Goal: Information Seeking & Learning: Learn about a topic

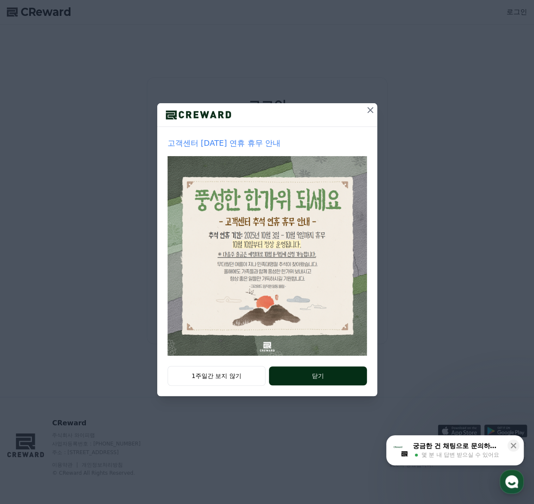
click at [294, 377] on button "닫기" at bounding box center [318, 375] width 98 height 19
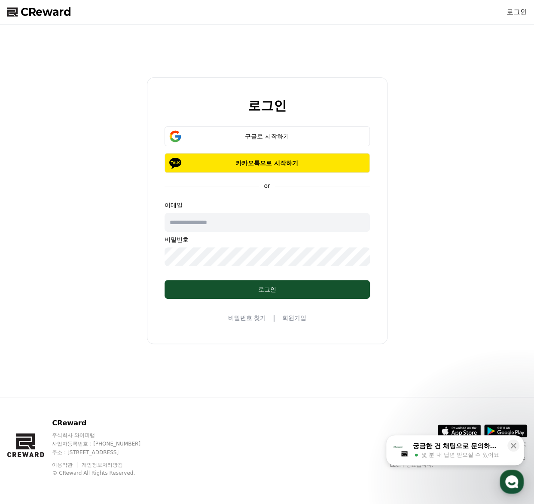
click at [248, 223] on input "text" at bounding box center [267, 222] width 205 height 19
type input "**********"
click at [285, 147] on div "구글로 시작하기 카카오톡으로 시작하기" at bounding box center [267, 149] width 205 height 46
click at [285, 138] on div "구글로 시작하기" at bounding box center [267, 136] width 181 height 9
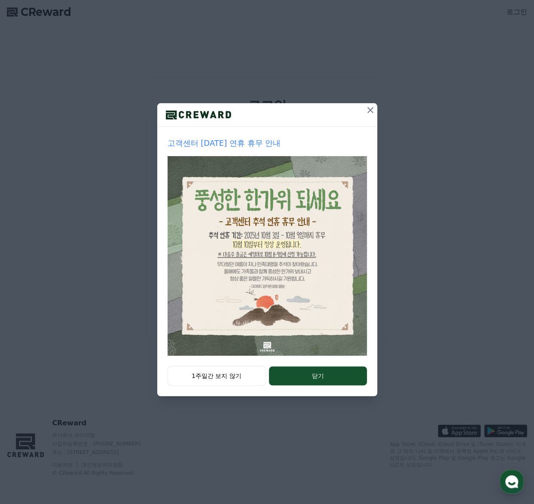
click at [362, 112] on div at bounding box center [267, 115] width 220 height 24
click at [367, 108] on icon at bounding box center [370, 110] width 10 height 10
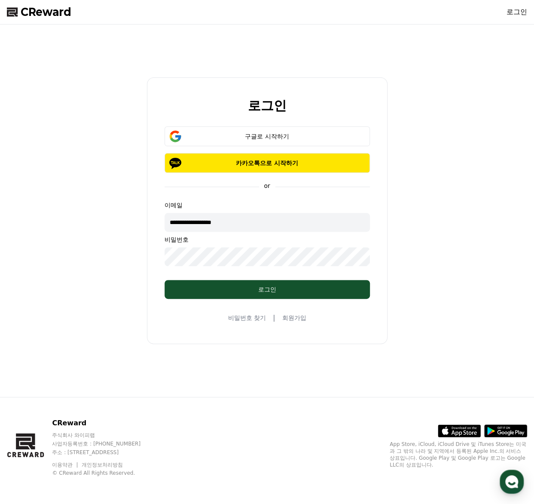
click at [369, 110] on div "로그인" at bounding box center [267, 105] width 233 height 14
click at [307, 141] on button "구글로 시작하기" at bounding box center [267, 136] width 205 height 20
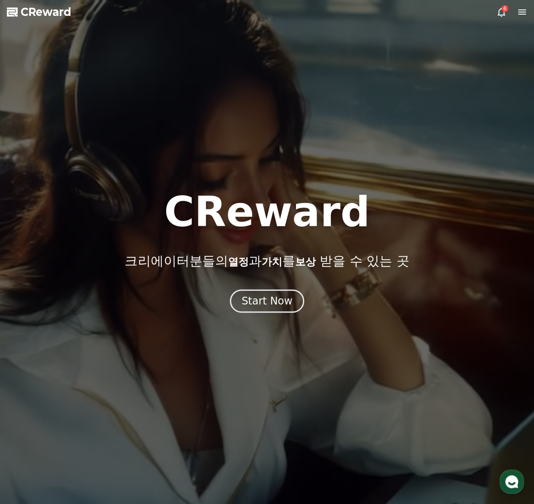
click at [509, 16] on div "6" at bounding box center [512, 12] width 31 height 10
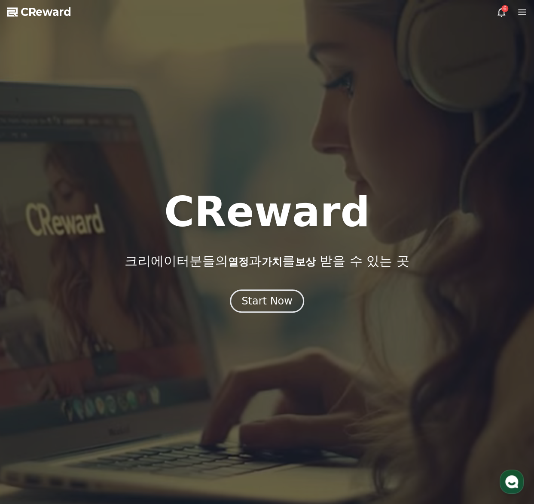
click at [503, 14] on icon at bounding box center [502, 12] width 10 height 10
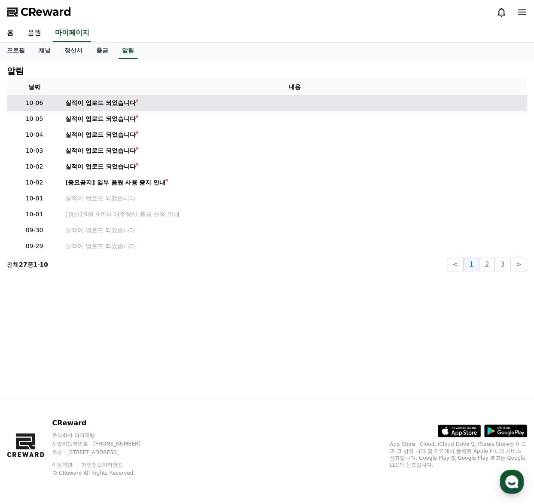
click at [102, 98] on td "실적이 업로드 되었습니다" at bounding box center [295, 103] width 466 height 16
click at [107, 101] on div "실적이 업로드 되었습니다" at bounding box center [100, 102] width 70 height 9
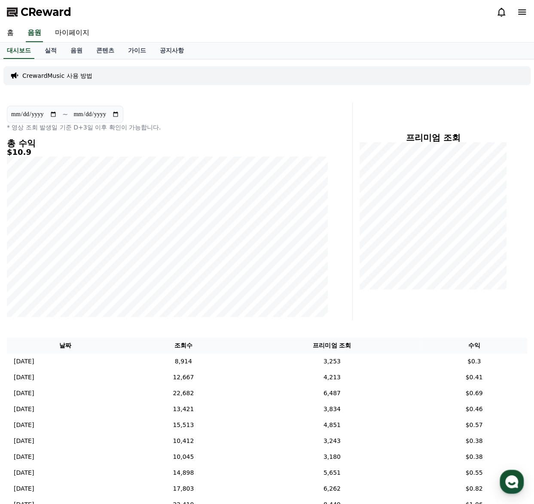
click at [328, 43] on div "대시보드 실적 음원 콘텐츠 가이드 공지사항" at bounding box center [267, 51] width 534 height 16
click at [69, 30] on link "마이페이지" at bounding box center [72, 33] width 48 height 18
select select "**********"
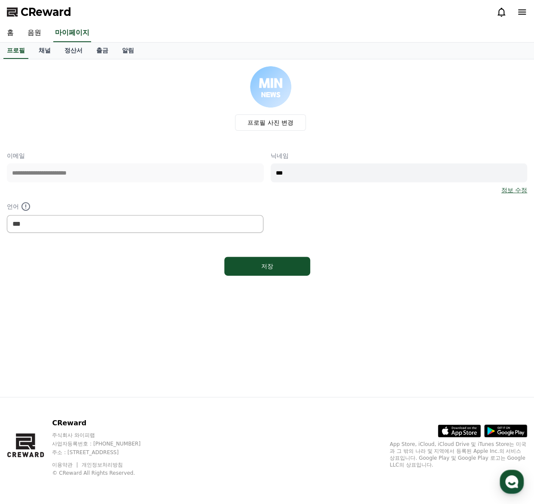
click at [31, 7] on span "CReward" at bounding box center [46, 12] width 51 height 14
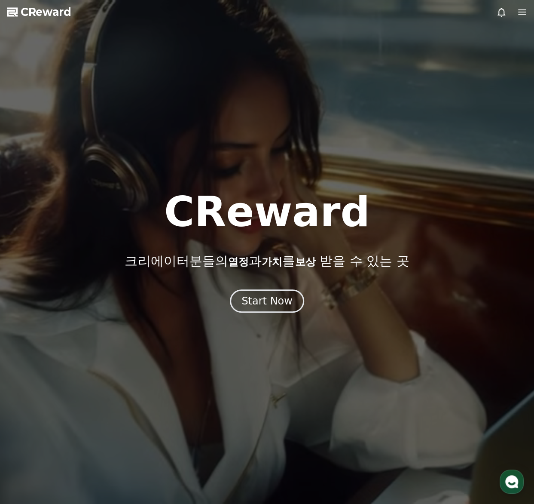
click at [515, 14] on div at bounding box center [512, 12] width 31 height 10
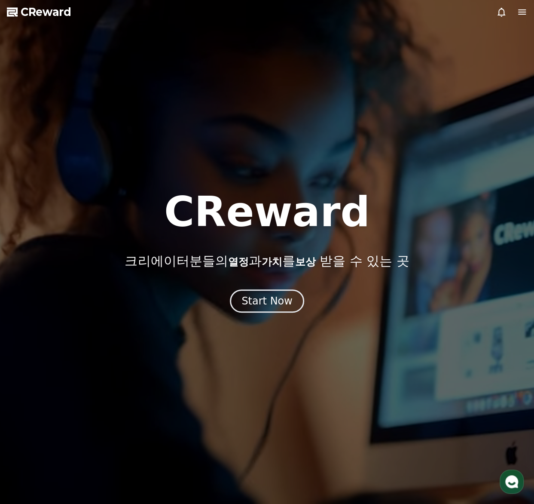
click at [520, 12] on icon at bounding box center [522, 11] width 8 height 5
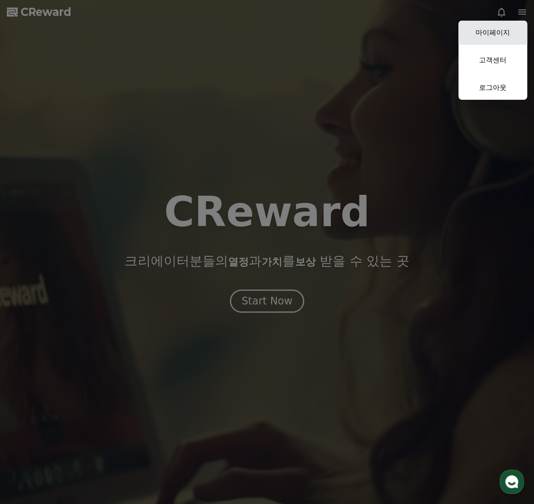
click at [495, 36] on link "마이페이지" at bounding box center [493, 33] width 69 height 24
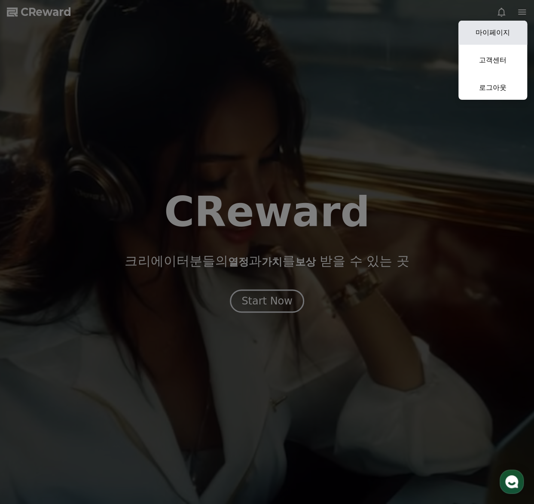
select select "**********"
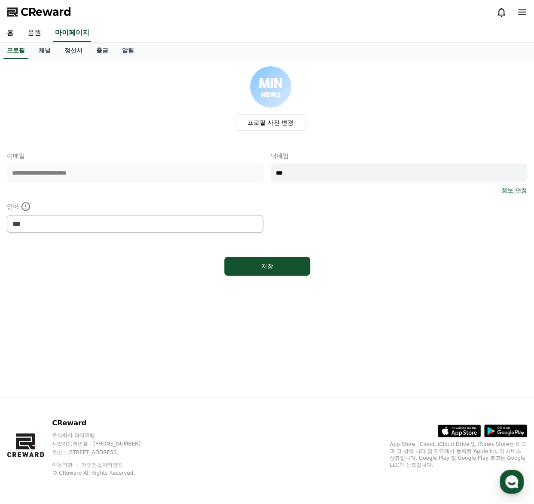
click at [32, 35] on link "음원" at bounding box center [35, 33] width 28 height 18
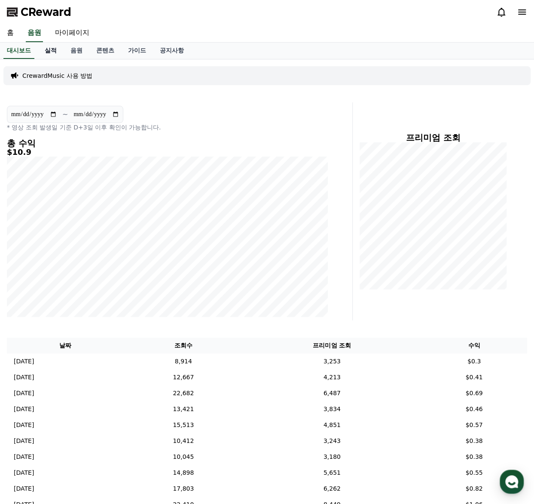
click at [54, 49] on link "실적" at bounding box center [51, 51] width 26 height 16
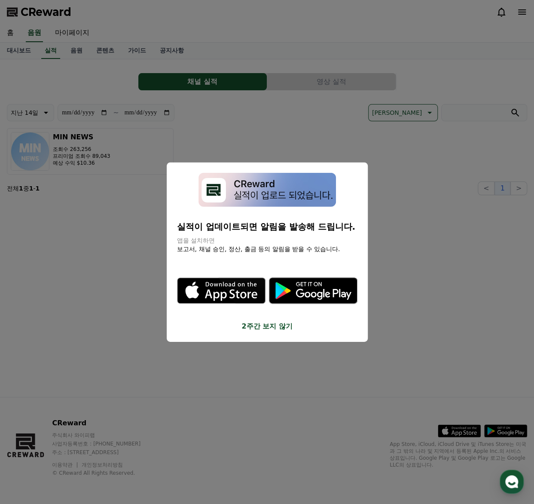
click at [278, 329] on button "2주간 보지 않기" at bounding box center [267, 326] width 181 height 10
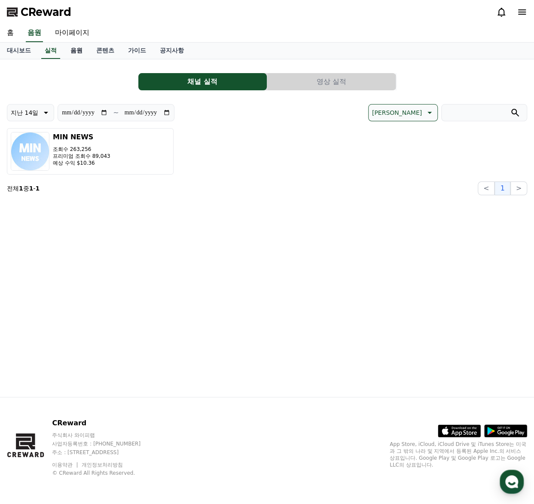
click at [82, 49] on link "음원" at bounding box center [77, 51] width 26 height 16
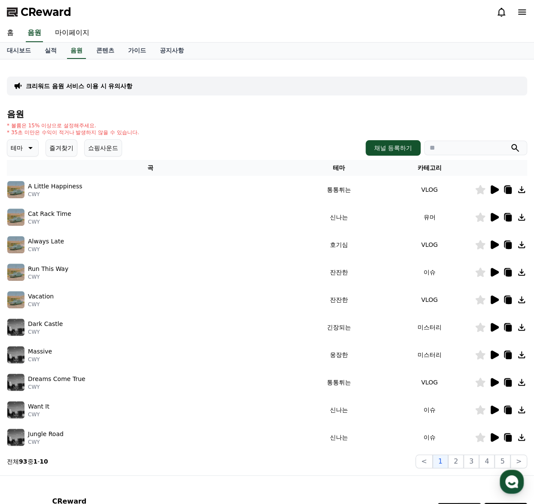
click at [28, 148] on icon at bounding box center [30, 148] width 10 height 10
click at [23, 196] on button "통통튀는" at bounding box center [23, 196] width 31 height 19
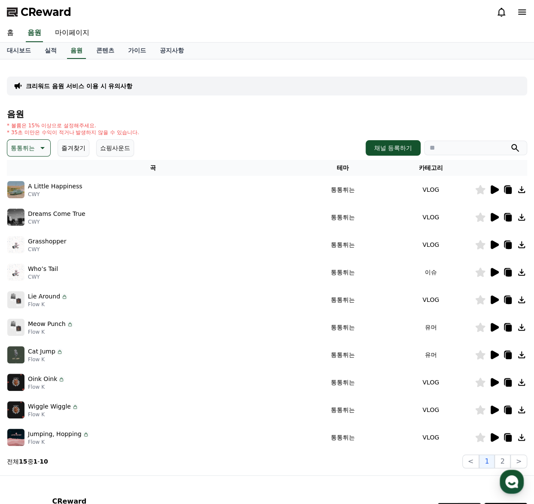
click at [499, 191] on icon at bounding box center [494, 189] width 10 height 10
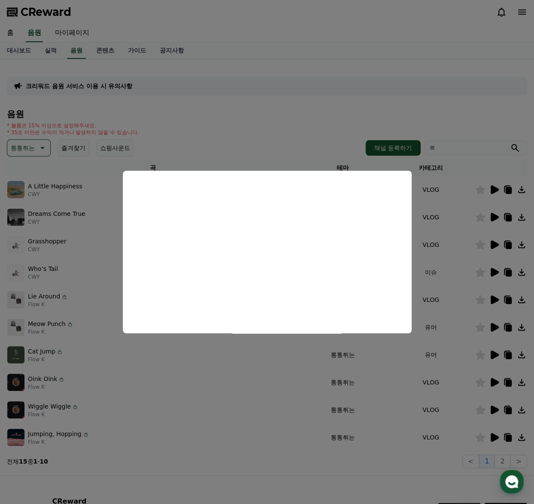
click at [496, 218] on button "close modal" at bounding box center [267, 252] width 534 height 504
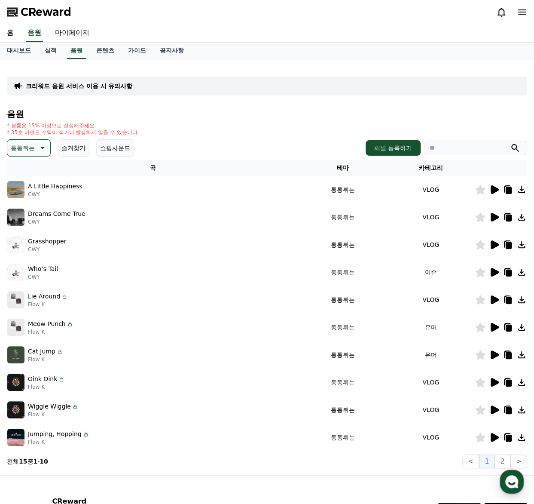
click at [496, 218] on icon at bounding box center [495, 217] width 8 height 9
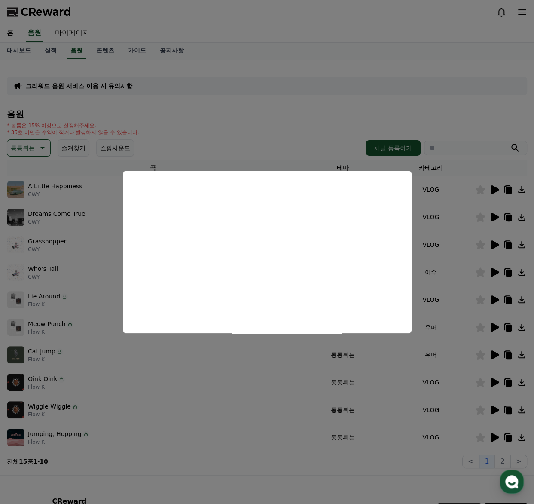
click at [498, 245] on button "close modal" at bounding box center [267, 252] width 534 height 504
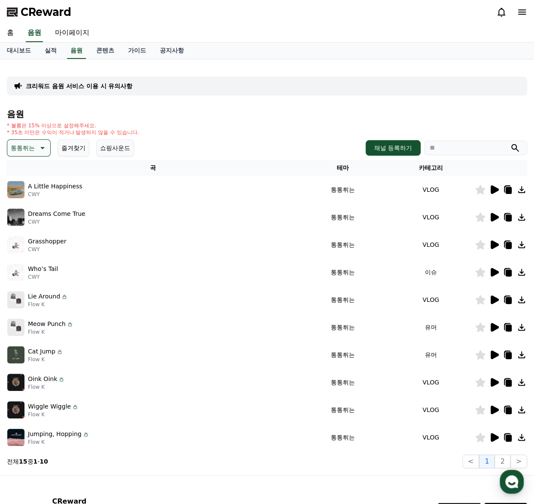
click at [496, 245] on icon at bounding box center [495, 244] width 8 height 9
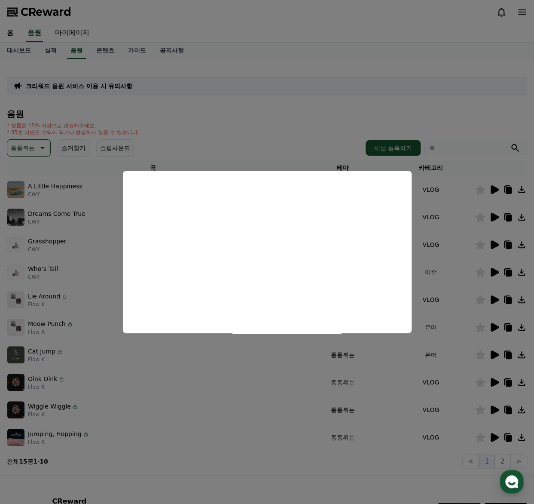
click at [489, 273] on button "close modal" at bounding box center [267, 252] width 534 height 504
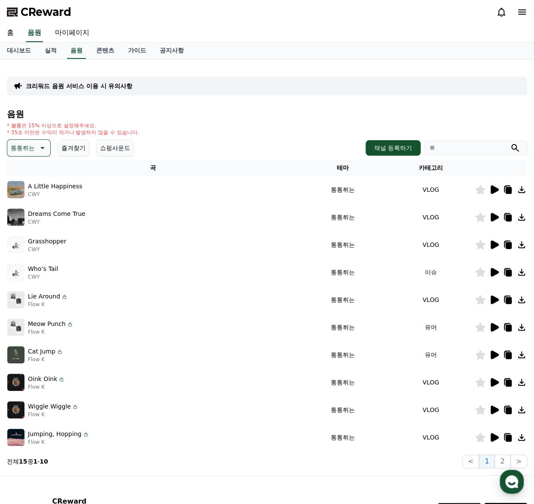
click at [491, 272] on icon at bounding box center [495, 272] width 8 height 9
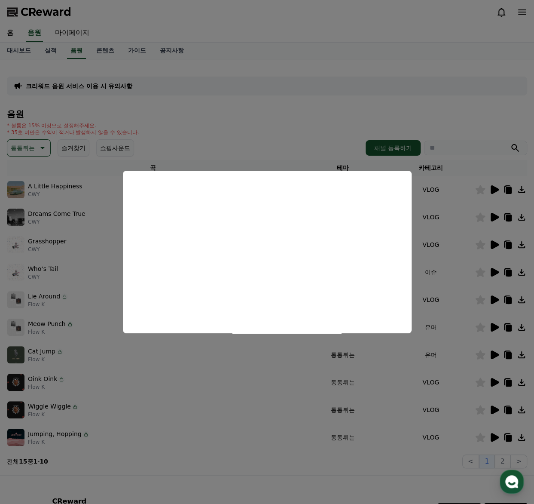
click at [498, 301] on button "close modal" at bounding box center [267, 252] width 534 height 504
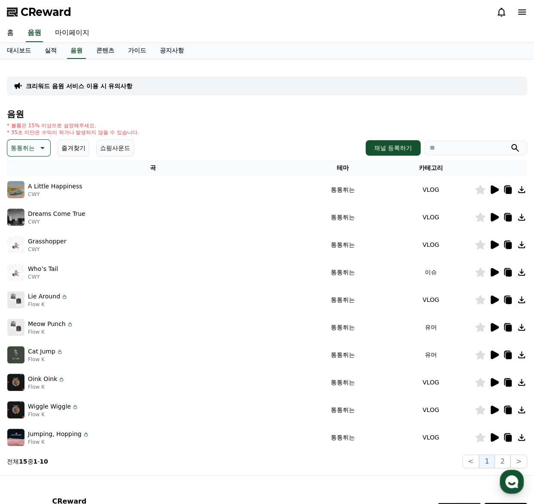
click at [487, 297] on div at bounding box center [501, 299] width 52 height 10
click at [504, 302] on icon at bounding box center [508, 299] width 10 height 10
click at [497, 298] on icon at bounding box center [495, 299] width 8 height 9
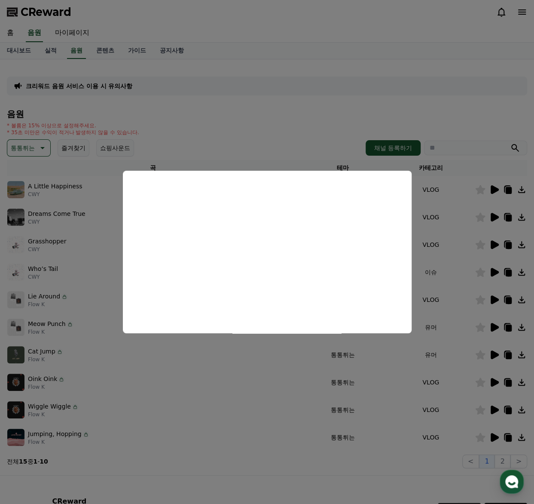
click at [490, 317] on button "close modal" at bounding box center [267, 252] width 534 height 504
click at [496, 330] on icon at bounding box center [494, 327] width 10 height 10
click at [495, 327] on button "close modal" at bounding box center [267, 252] width 534 height 504
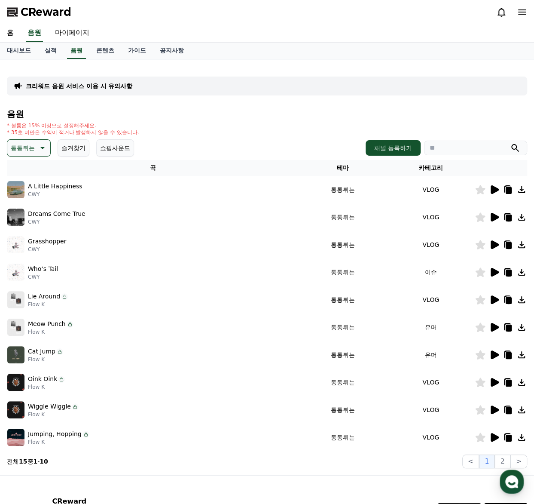
click at [489, 326] on icon at bounding box center [494, 327] width 10 height 10
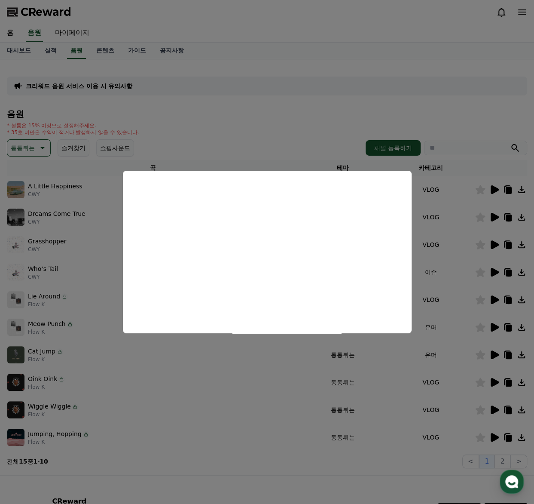
click at [435, 309] on button "close modal" at bounding box center [267, 252] width 534 height 504
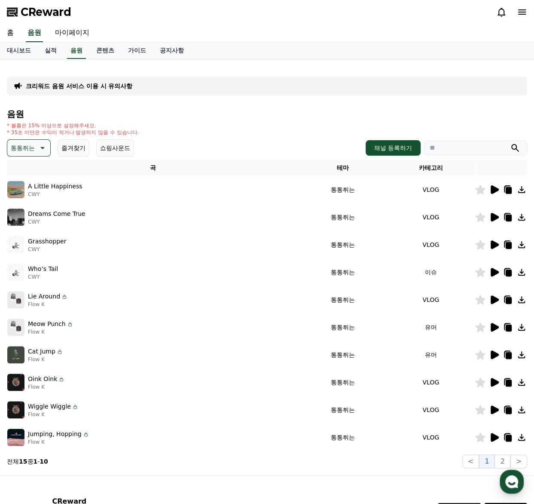
click at [498, 353] on icon at bounding box center [495, 354] width 8 height 9
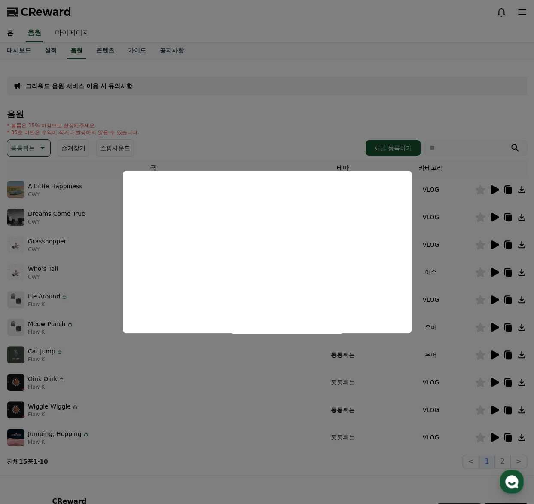
click at [480, 359] on button "close modal" at bounding box center [267, 252] width 534 height 504
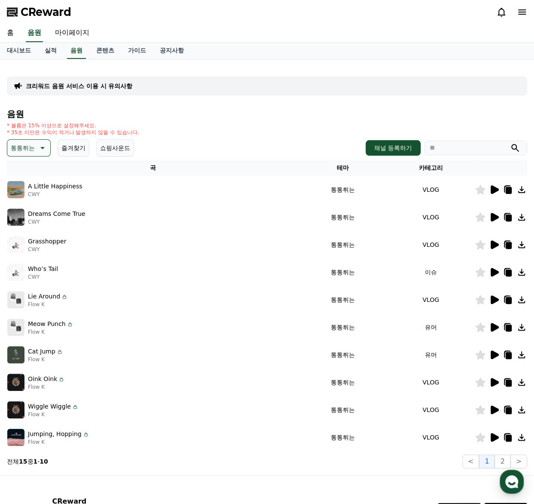
click at [498, 385] on icon at bounding box center [494, 382] width 10 height 10
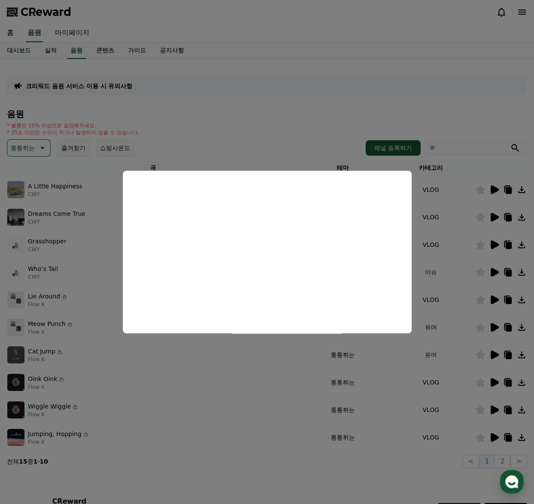
click at [493, 408] on button "close modal" at bounding box center [267, 252] width 534 height 504
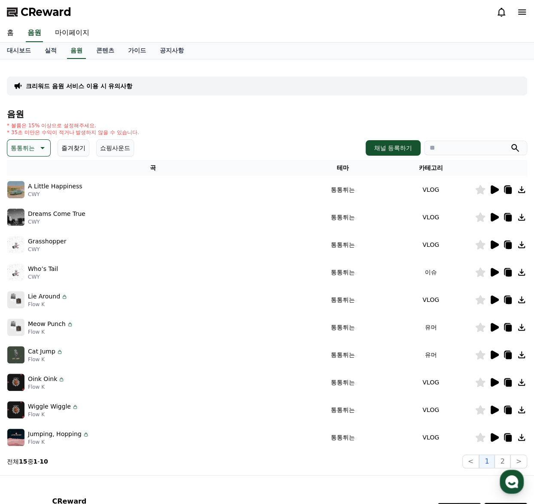
click at [493, 410] on icon at bounding box center [495, 409] width 8 height 9
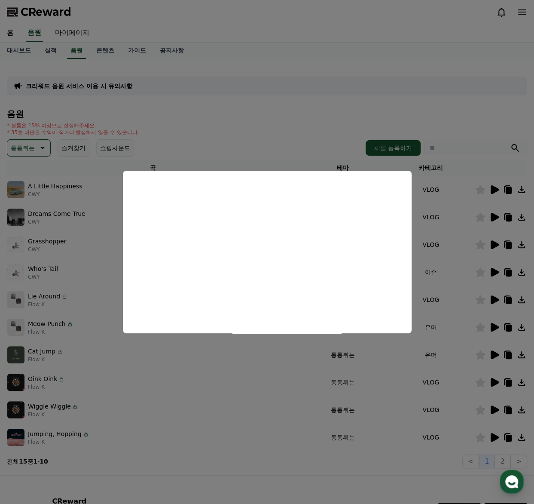
click at [492, 437] on button "close modal" at bounding box center [267, 252] width 534 height 504
click at [494, 438] on icon at bounding box center [495, 437] width 8 height 9
click at [504, 459] on button "close modal" at bounding box center [267, 252] width 534 height 504
click at [506, 461] on button "2" at bounding box center [502, 461] width 15 height 14
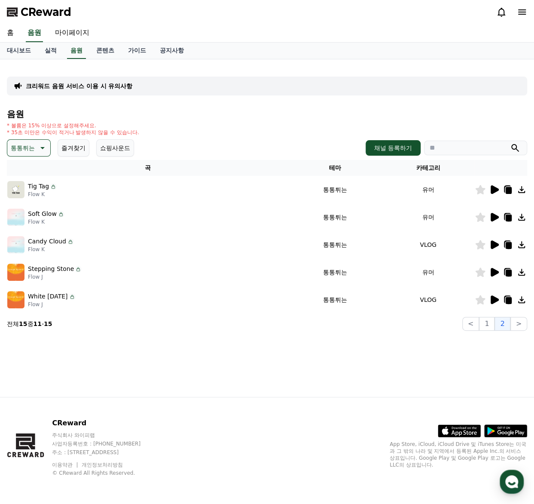
click at [492, 190] on icon at bounding box center [495, 189] width 8 height 9
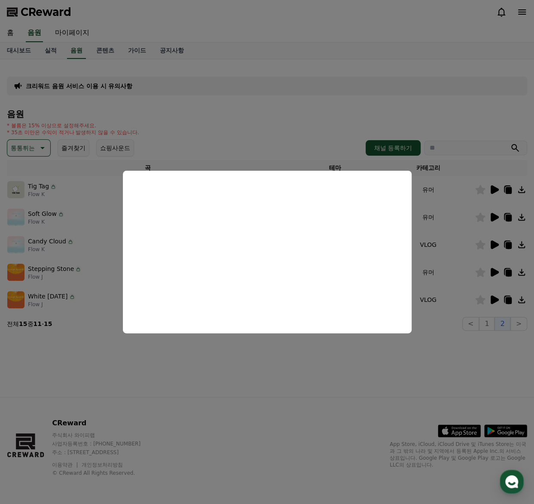
click at [493, 216] on button "close modal" at bounding box center [267, 252] width 534 height 504
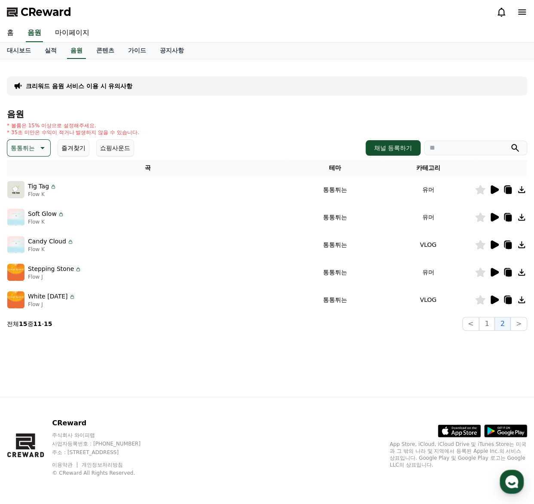
click at [493, 220] on icon at bounding box center [495, 217] width 8 height 9
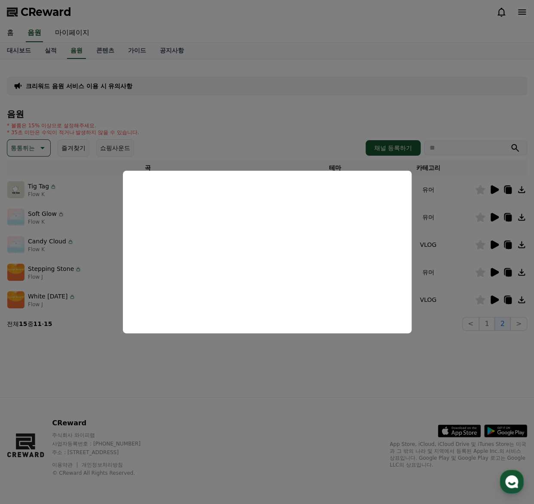
click at [491, 243] on button "close modal" at bounding box center [267, 252] width 534 height 504
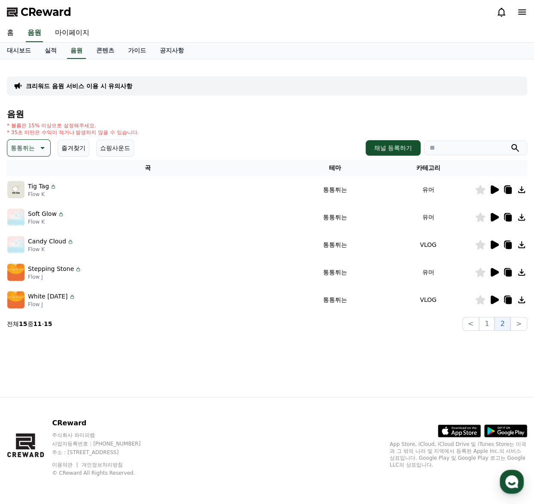
click at [493, 246] on icon at bounding box center [495, 244] width 8 height 9
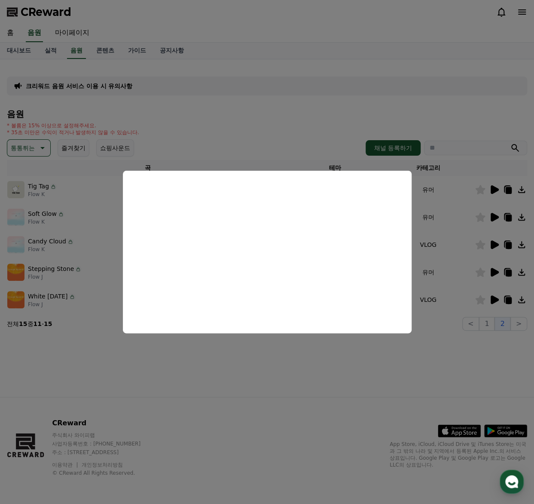
click at [490, 273] on button "close modal" at bounding box center [267, 252] width 534 height 504
click at [497, 273] on icon at bounding box center [495, 272] width 8 height 9
click at [500, 300] on button "close modal" at bounding box center [267, 252] width 534 height 504
click at [496, 300] on icon at bounding box center [495, 299] width 8 height 9
click at [492, 324] on button "close modal" at bounding box center [267, 252] width 534 height 504
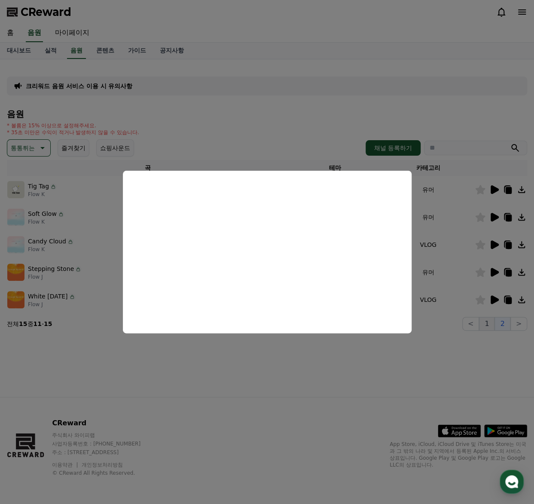
click at [489, 324] on button "1" at bounding box center [486, 324] width 15 height 14
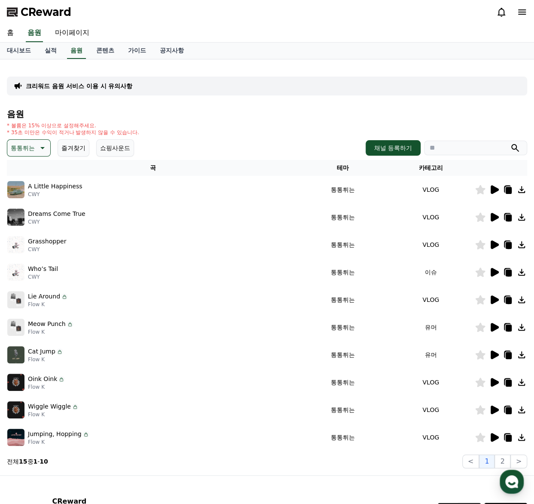
click at [495, 382] on icon at bounding box center [495, 382] width 8 height 9
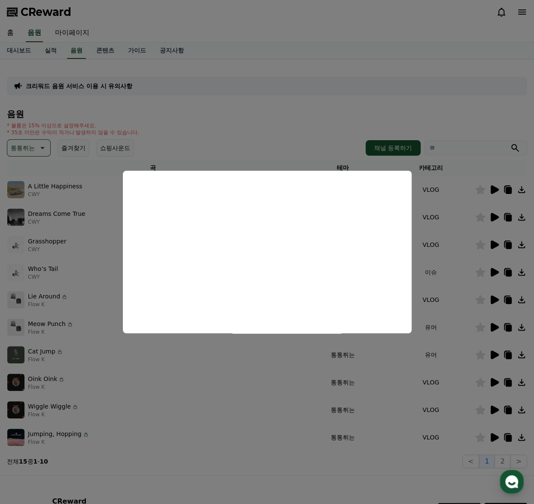
click at [492, 353] on button "close modal" at bounding box center [267, 252] width 534 height 504
click at [494, 354] on icon at bounding box center [495, 354] width 8 height 9
click at [494, 356] on button "close modal" at bounding box center [267, 252] width 534 height 504
click at [521, 356] on icon at bounding box center [522, 354] width 10 height 10
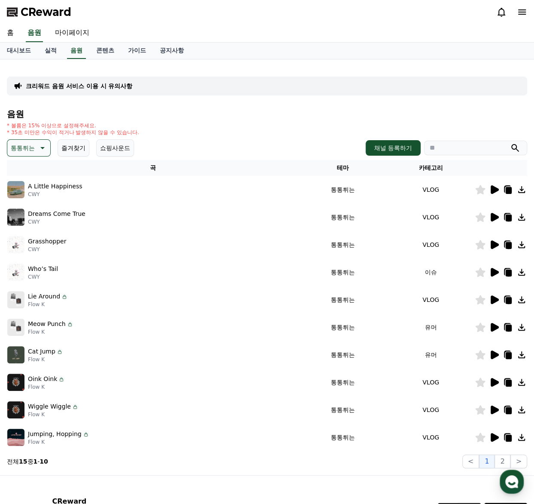
click at [116, 95] on div "크리워드 음원 서비스 이용 시 유의사항 음원 * 볼륨은 15% 이상으로 설정해주세요. * 35초 미만은 수익이 적거나 발생하지 않을 수 있습니…" at bounding box center [267, 267] width 521 height 402
click at [40, 143] on icon at bounding box center [42, 148] width 10 height 10
click at [35, 179] on div "전체 환상적인 호기심 어두운 밝은 통통튀는 신나는 반전 웅장한 드라마틱 즐거움 분위기있는 EDM 그루브 슬픈 잔잔한 귀여운 감동적인 긴장되는 …" at bounding box center [28, 39] width 41 height 444
click at [28, 184] on button "귀여운" at bounding box center [20, 184] width 25 height 19
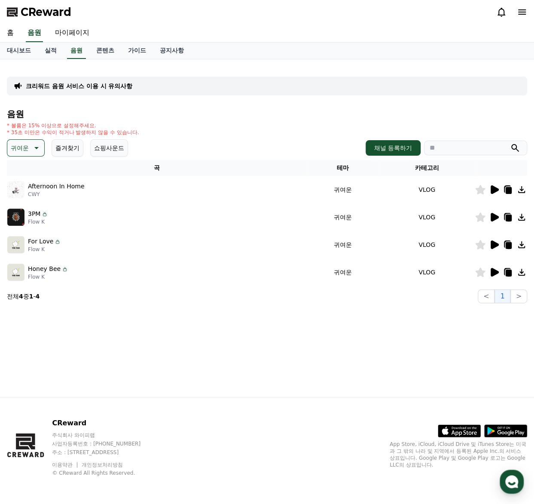
click at [495, 190] on icon at bounding box center [495, 189] width 8 height 9
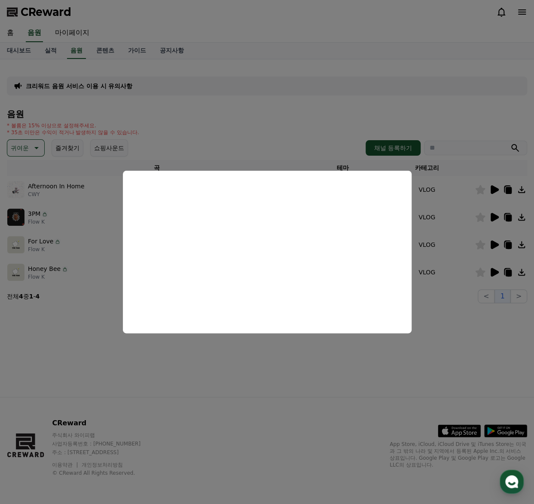
click at [432, 236] on button "close modal" at bounding box center [267, 252] width 534 height 504
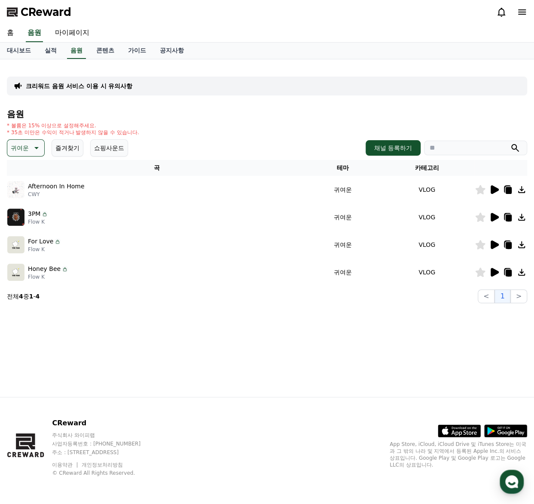
click at [495, 215] on icon at bounding box center [495, 217] width 8 height 9
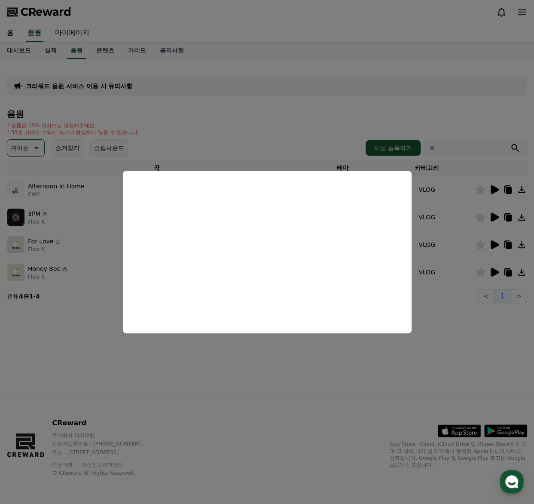
drag, startPoint x: 475, startPoint y: 247, endPoint x: 486, endPoint y: 247, distance: 11.6
click at [475, 247] on button "close modal" at bounding box center [267, 252] width 534 height 504
click at [490, 245] on icon at bounding box center [494, 244] width 10 height 10
drag, startPoint x: 493, startPoint y: 268, endPoint x: 497, endPoint y: 275, distance: 7.5
click at [493, 269] on button "close modal" at bounding box center [267, 252] width 534 height 504
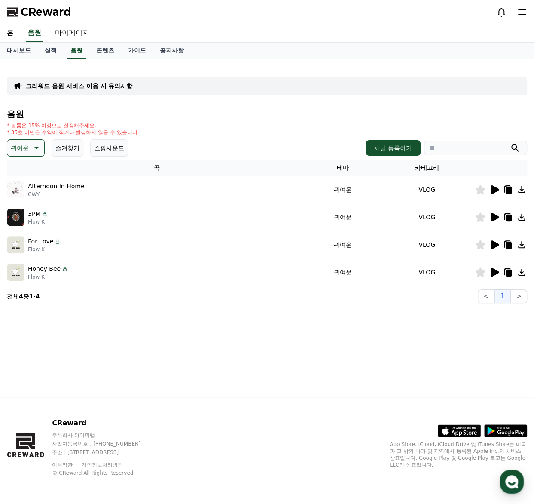
click at [494, 271] on icon at bounding box center [495, 272] width 8 height 9
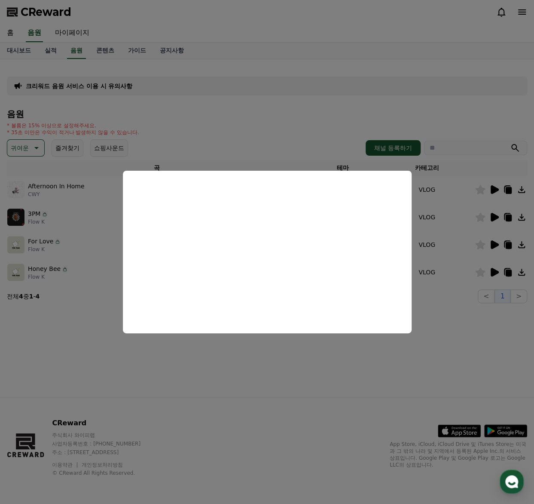
click at [464, 294] on button "close modal" at bounding box center [267, 252] width 534 height 504
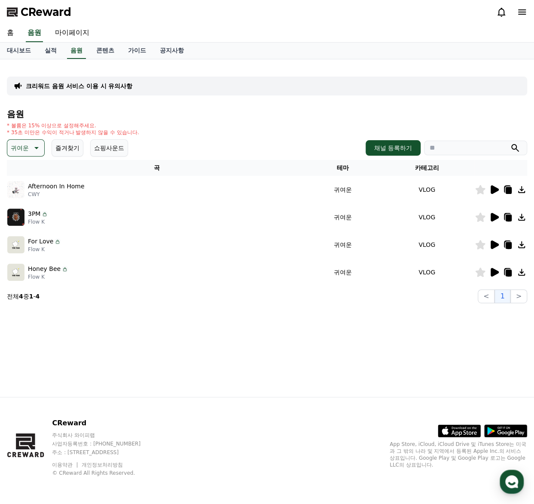
click at [488, 188] on div at bounding box center [501, 189] width 52 height 10
click at [491, 190] on icon at bounding box center [495, 189] width 8 height 9
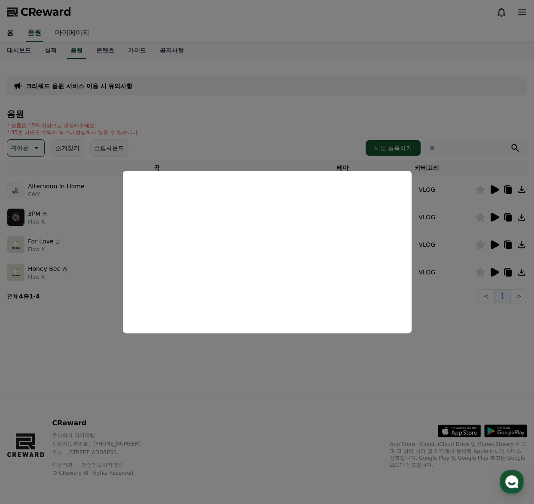
click at [436, 322] on button "close modal" at bounding box center [267, 252] width 534 height 504
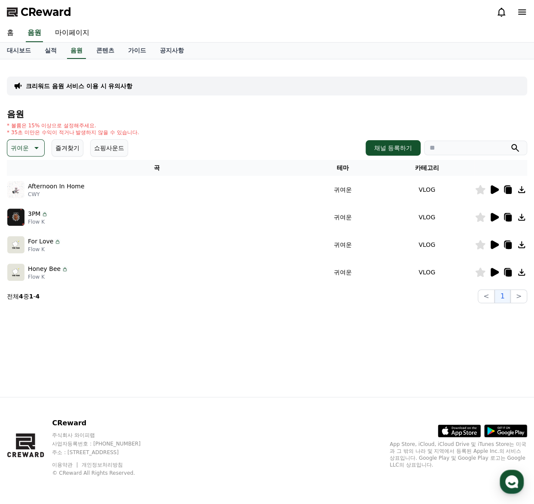
click at [518, 190] on icon at bounding box center [522, 189] width 10 height 10
click at [521, 190] on icon at bounding box center [521, 189] width 7 height 7
click at [49, 291] on section "전체 4 중 1 - 4 < 1 >" at bounding box center [267, 296] width 521 height 14
drag, startPoint x: 85, startPoint y: 193, endPoint x: 129, endPoint y: 195, distance: 44.3
click at [85, 193] on div "Afternoon In Home CWY" at bounding box center [156, 189] width 299 height 17
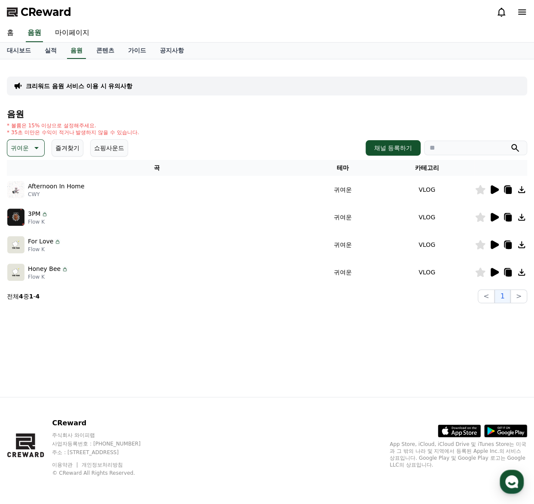
click at [496, 191] on icon at bounding box center [495, 189] width 8 height 9
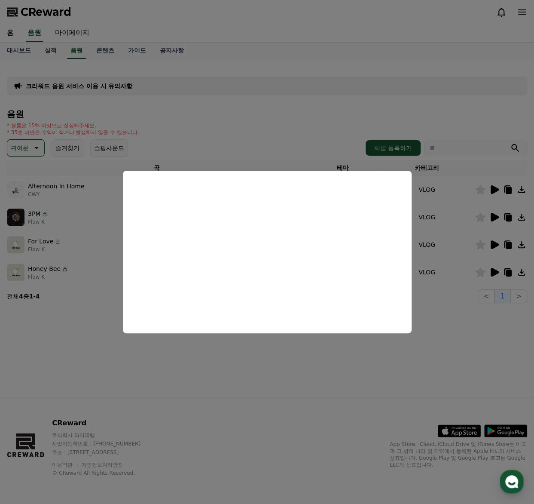
click at [436, 217] on button "close modal" at bounding box center [267, 252] width 534 height 504
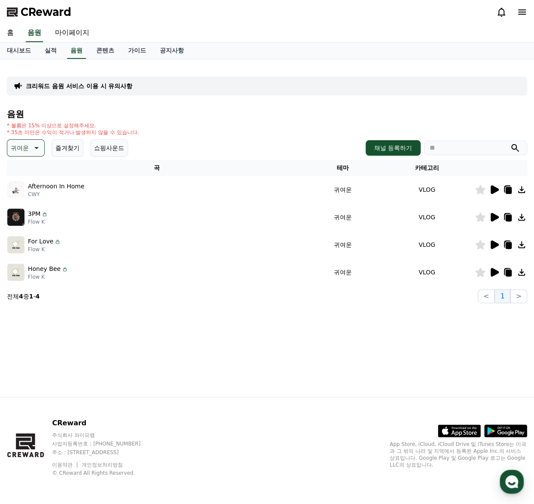
click at [523, 189] on icon at bounding box center [521, 189] width 7 height 7
click at [509, 190] on icon at bounding box center [509, 190] width 6 height 7
click at [220, 433] on div "CReward 주식회사 와이피랩 사업자등록번호 : 655-81-03655 주소 : 경기도 김포시 양촌읍 양곡로 495, 3층 305-비이16호…" at bounding box center [267, 450] width 534 height 107
click at [403, 245] on td "VLOG" at bounding box center [427, 245] width 96 height 28
click at [508, 219] on icon at bounding box center [509, 218] width 6 height 7
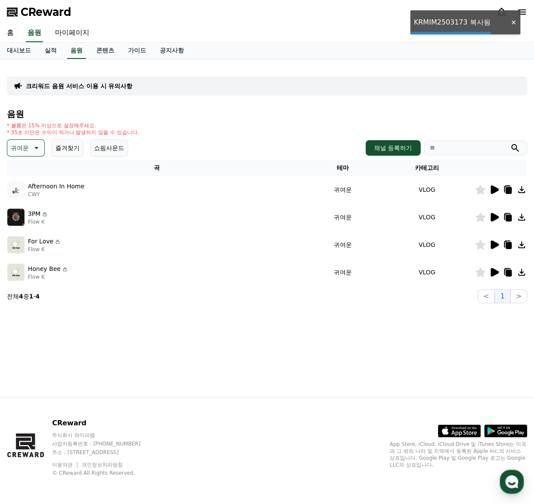
click at [494, 221] on icon at bounding box center [494, 217] width 10 height 10
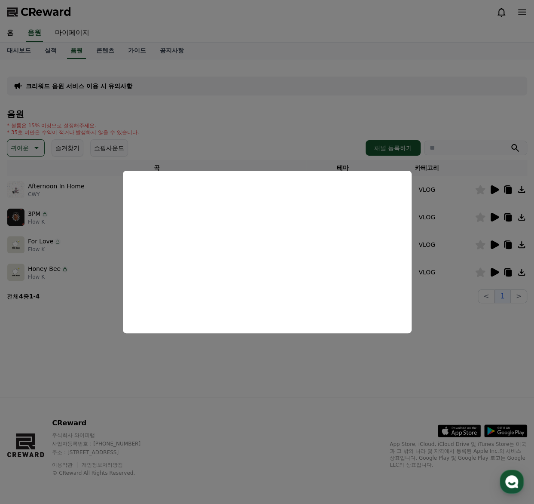
click at [442, 247] on button "close modal" at bounding box center [267, 252] width 534 height 504
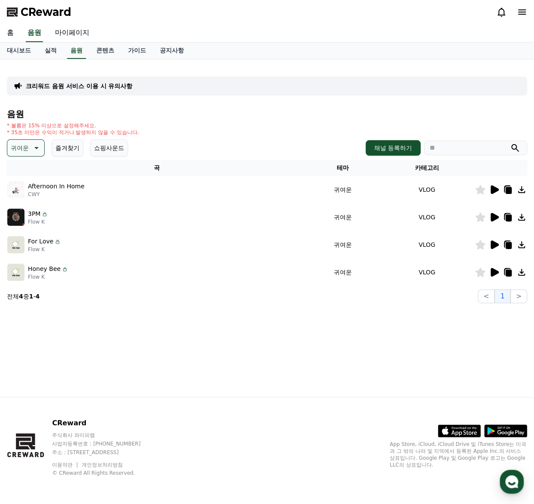
click at [495, 245] on icon at bounding box center [495, 244] width 8 height 9
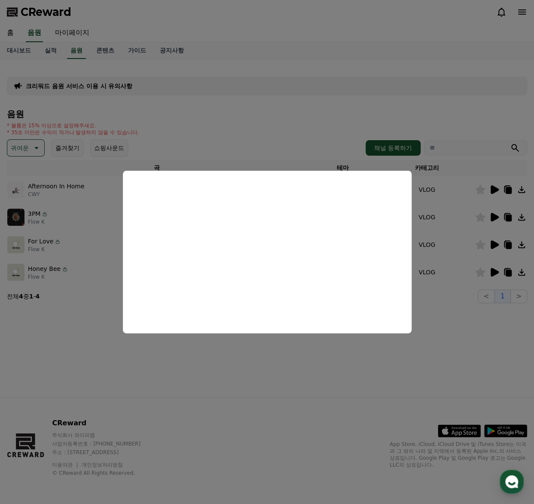
click at [496, 269] on button "close modal" at bounding box center [267, 252] width 534 height 504
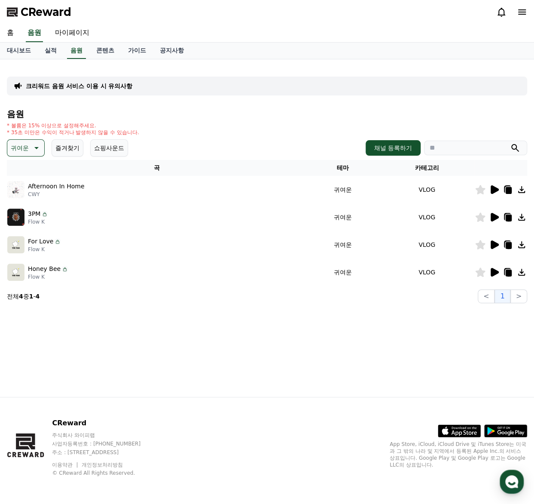
click at [500, 274] on div at bounding box center [501, 272] width 52 height 10
click at [495, 273] on icon at bounding box center [495, 272] width 8 height 9
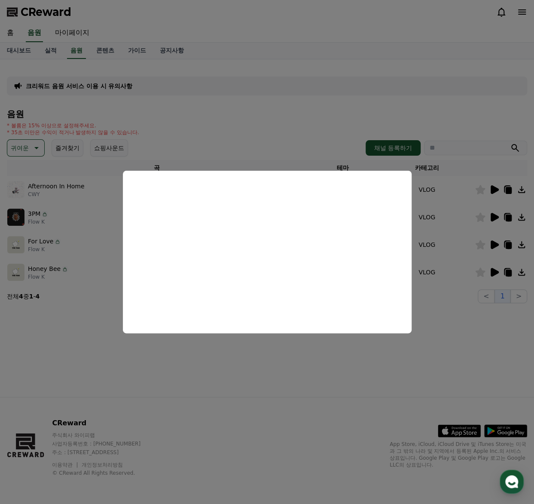
click at [457, 276] on button "close modal" at bounding box center [267, 252] width 534 height 504
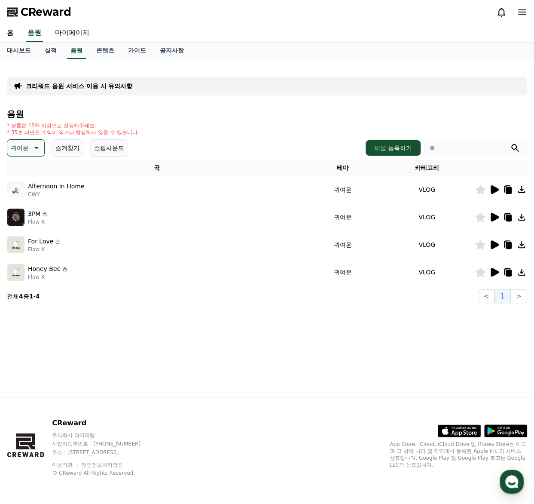
click at [20, 150] on p "귀여운" at bounding box center [20, 148] width 18 height 12
click at [24, 162] on button "잔잔한" at bounding box center [20, 162] width 25 height 19
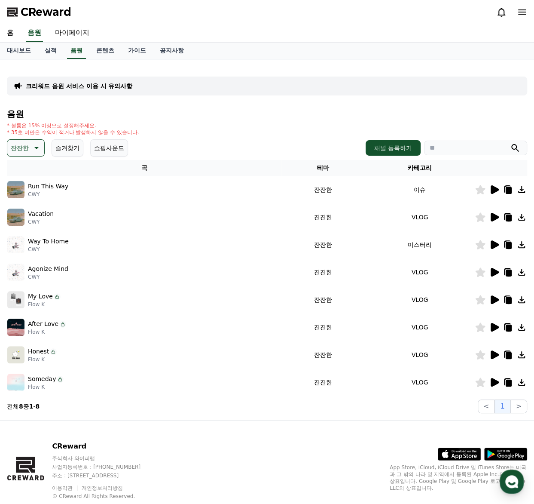
click at [496, 189] on icon at bounding box center [495, 189] width 8 height 9
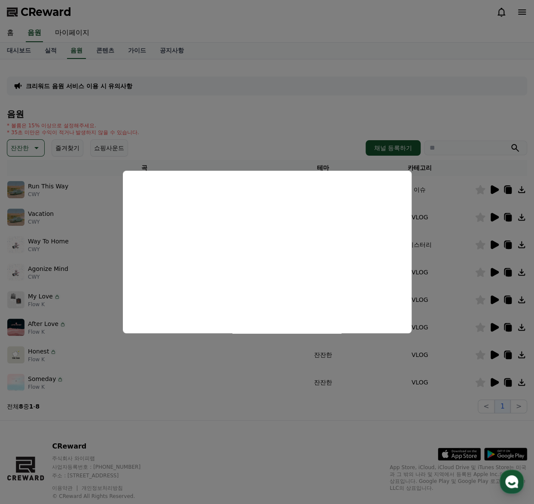
click at [90, 354] on button "close modal" at bounding box center [267, 252] width 534 height 504
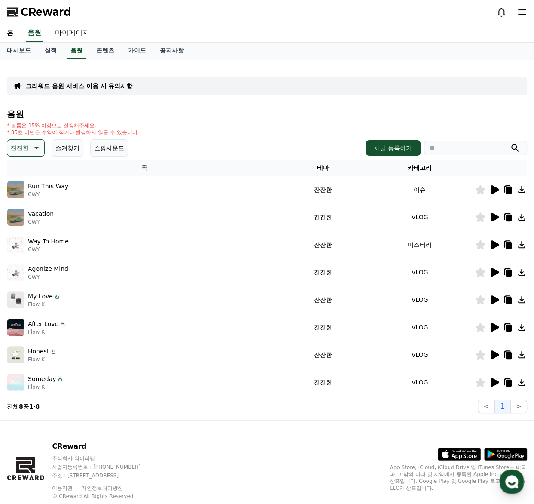
click at [493, 383] on icon at bounding box center [495, 382] width 8 height 9
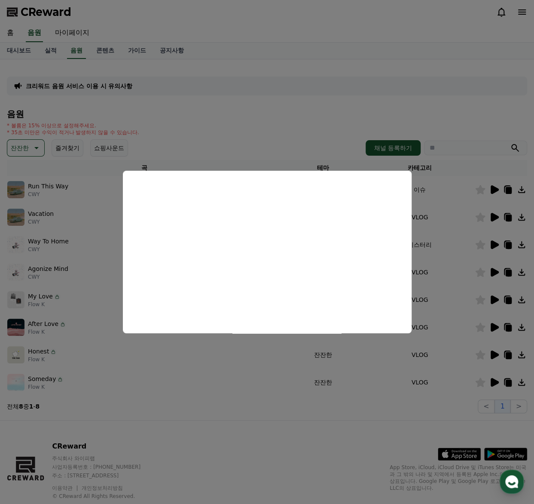
click at [89, 237] on button "close modal" at bounding box center [267, 252] width 534 height 504
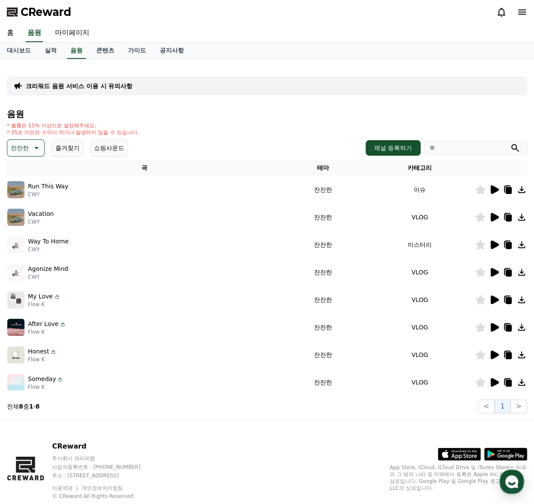
drag, startPoint x: 309, startPoint y: 128, endPoint x: 109, endPoint y: 148, distance: 200.5
click at [307, 128] on div "* 볼륨은 15% 이상으로 설정해주세요. * 35초 미만은 수익이 적거나 발생하지 않을 수 있습니다." at bounding box center [267, 129] width 521 height 14
click at [18, 146] on p "잔잔한" at bounding box center [20, 148] width 18 height 12
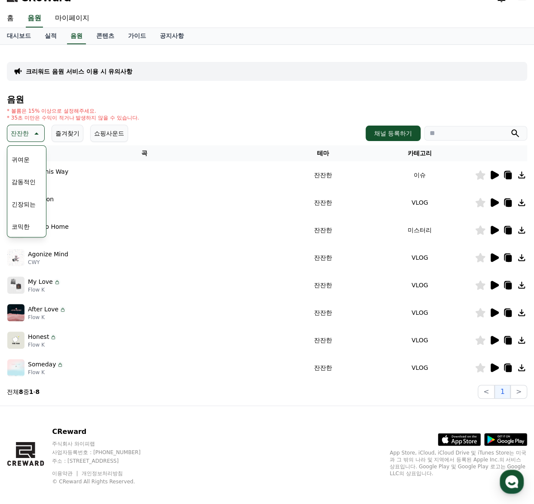
scroll to position [23, 0]
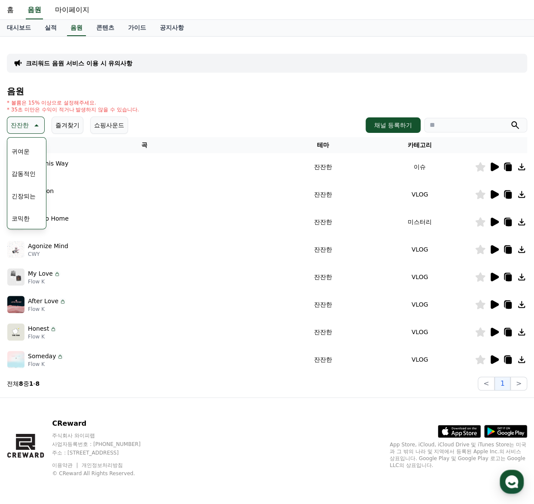
click at [23, 200] on button "긴장되는" at bounding box center [23, 196] width 31 height 19
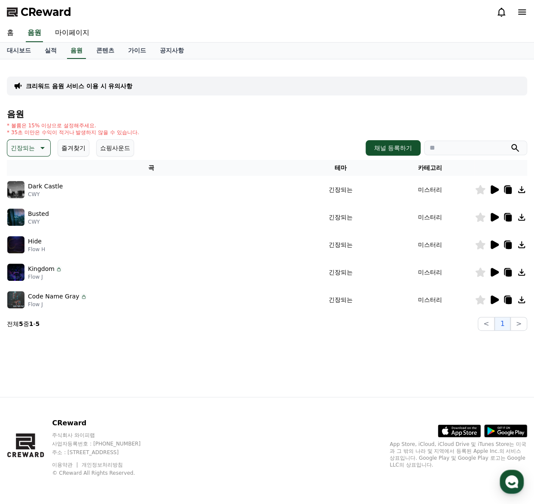
click at [498, 191] on icon at bounding box center [494, 189] width 10 height 10
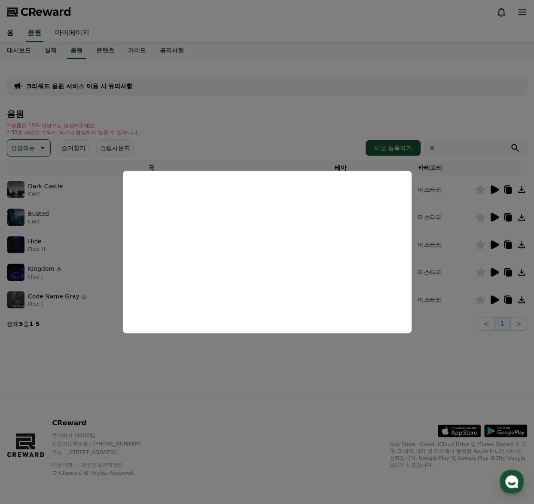
click at [498, 216] on button "close modal" at bounding box center [267, 252] width 534 height 504
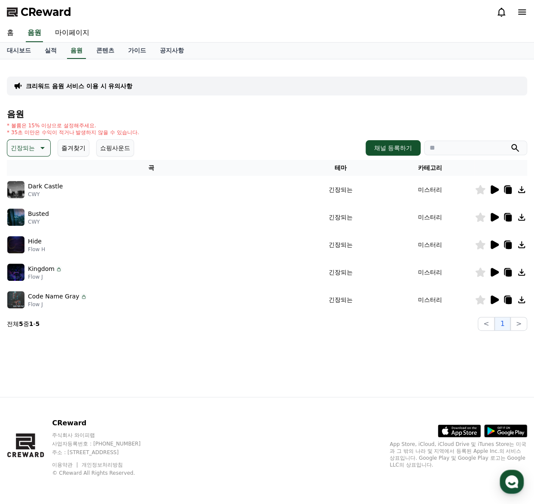
click at [496, 217] on icon at bounding box center [495, 217] width 8 height 9
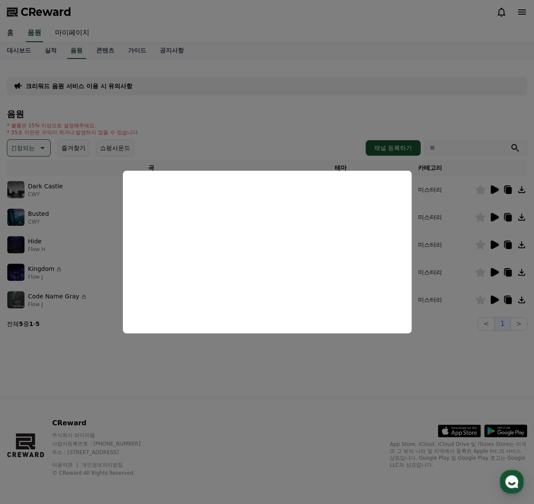
click at [496, 217] on button "close modal" at bounding box center [267, 252] width 534 height 504
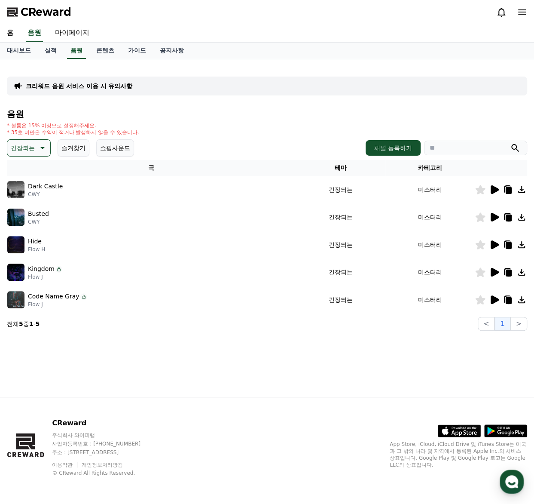
click at [493, 215] on icon at bounding box center [495, 217] width 8 height 9
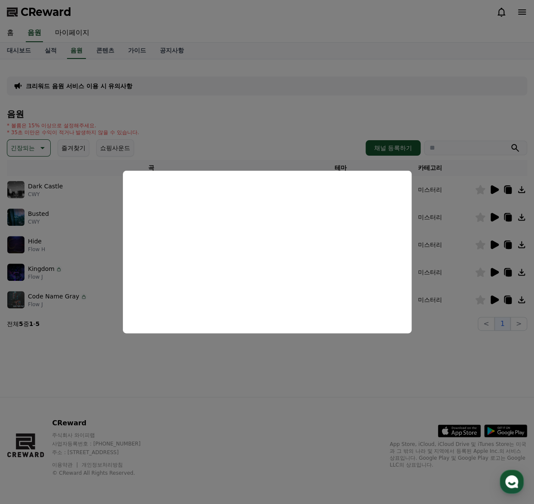
click at [496, 244] on button "close modal" at bounding box center [267, 252] width 534 height 504
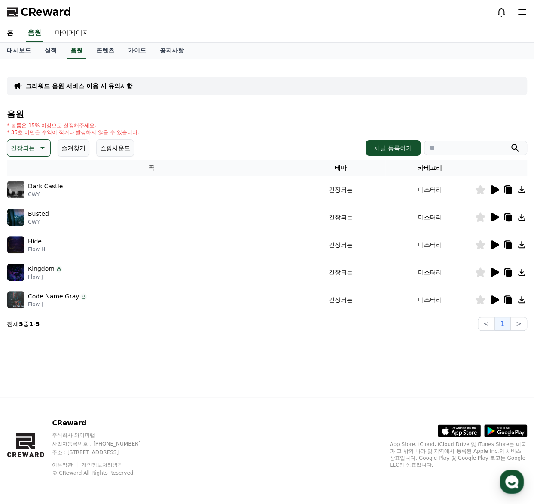
click at [496, 245] on icon at bounding box center [495, 244] width 8 height 9
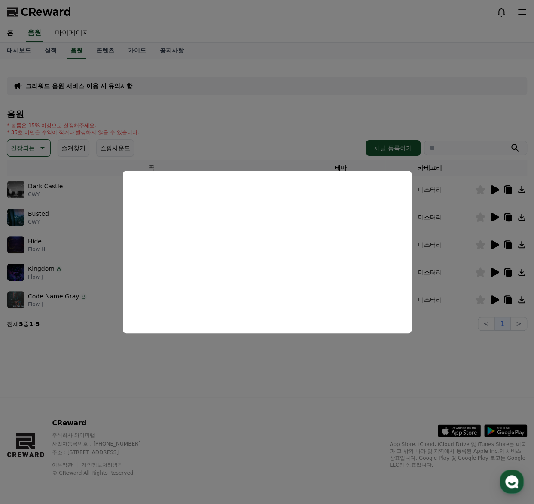
click at [492, 272] on button "close modal" at bounding box center [267, 252] width 534 height 504
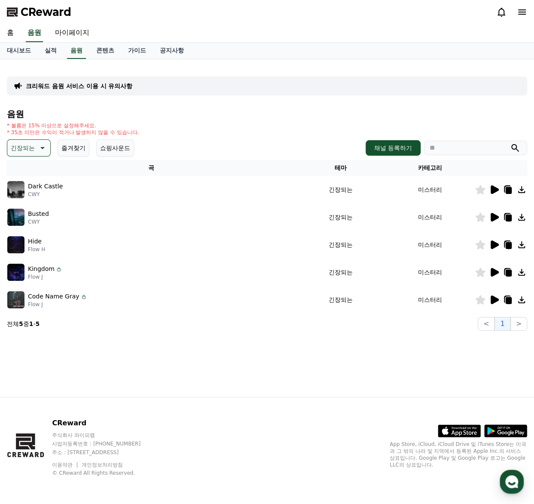
click at [489, 274] on icon at bounding box center [494, 272] width 10 height 10
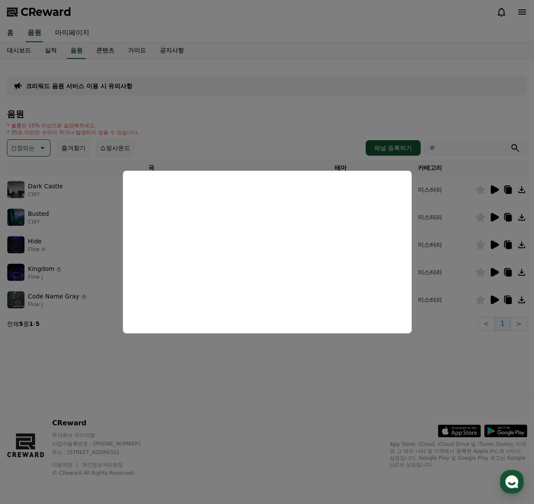
click at [493, 297] on button "close modal" at bounding box center [267, 252] width 534 height 504
click at [494, 299] on icon at bounding box center [495, 299] width 8 height 9
click at [437, 311] on button "close modal" at bounding box center [267, 252] width 534 height 504
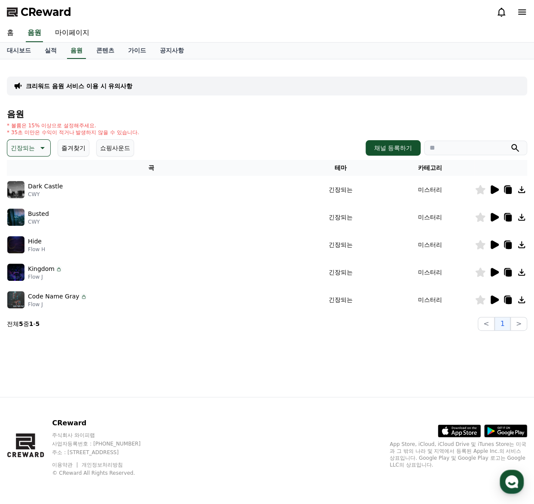
click at [446, 333] on div "크리워드 음원 서비스 이용 시 유의사항 음원 * 볼륨은 15% 이상으로 설정해주세요. * 35초 미만은 수익이 적거나 발생하지 않을 수 있습니…" at bounding box center [266, 198] width 527 height 271
drag, startPoint x: 200, startPoint y: 138, endPoint x: 203, endPoint y: 126, distance: 12.1
click at [202, 137] on div "음원 * 볼륨은 15% 이상으로 설정해주세요. * 35초 미만은 수익이 적거나 발생하지 않을 수 있습니다. 긴장되는 즐겨찾기 쇼핑사운드 채널 …" at bounding box center [267, 219] width 521 height 221
click at [110, 53] on link "콘텐츠" at bounding box center [105, 51] width 32 height 16
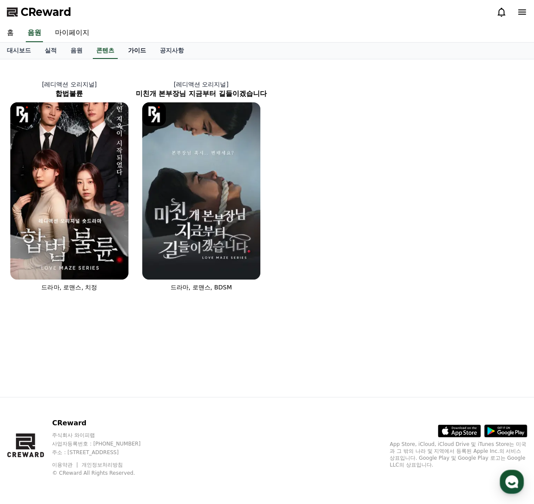
click at [138, 53] on link "가이드" at bounding box center [137, 51] width 32 height 16
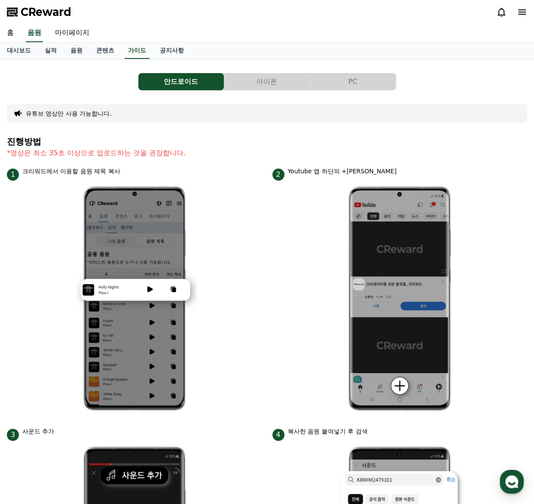
click at [253, 82] on button "아이폰" at bounding box center [267, 81] width 86 height 17
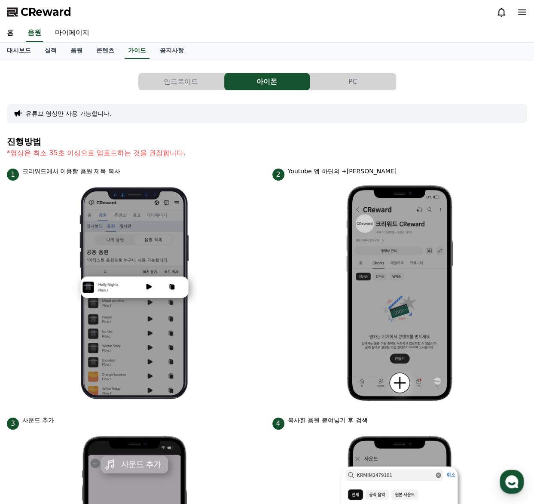
click at [328, 81] on button "PC" at bounding box center [353, 81] width 86 height 17
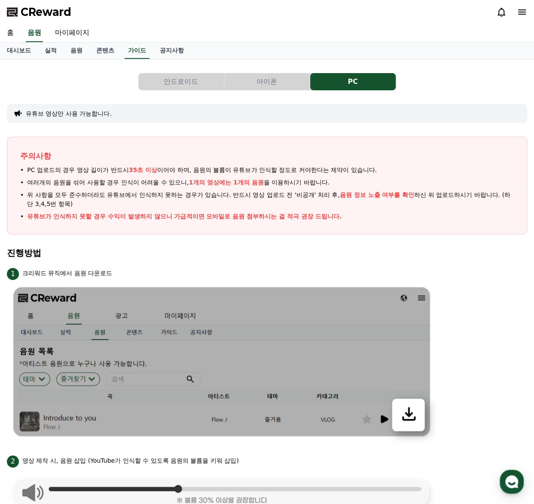
click at [26, 11] on span "CReward" at bounding box center [46, 12] width 51 height 14
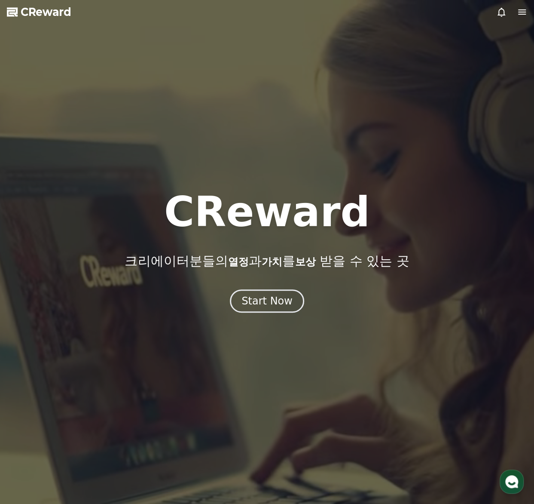
click at [57, 26] on div at bounding box center [267, 252] width 534 height 504
